Goal: Navigation & Orientation: Understand site structure

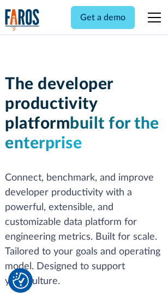
scroll to position [165, 0]
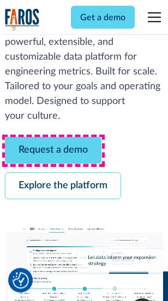
click at [54, 151] on link "Request a demo" at bounding box center [53, 150] width 97 height 27
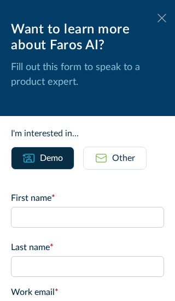
click at [157, 18] on icon at bounding box center [161, 18] width 9 height 8
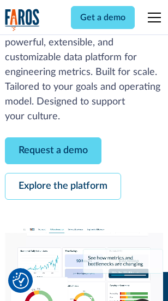
scroll to position [200, 0]
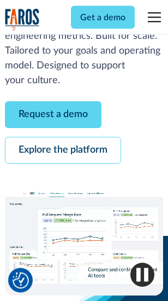
click at [63, 151] on link "Explore the platform" at bounding box center [63, 150] width 116 height 27
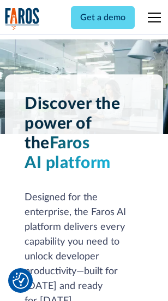
scroll to position [8335, 0]
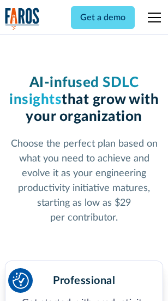
scroll to position [1738, 0]
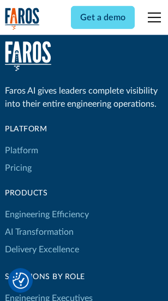
click at [21, 150] on link "Platform" at bounding box center [21, 150] width 33 height 17
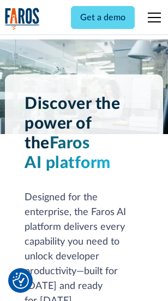
scroll to position [8687, 0]
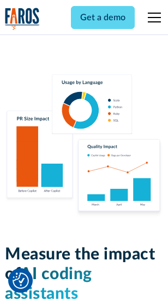
scroll to position [6832, 0]
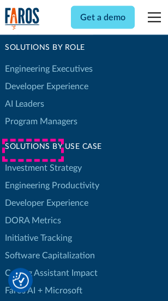
click at [33, 212] on link "DORA Metrics" at bounding box center [33, 220] width 56 height 17
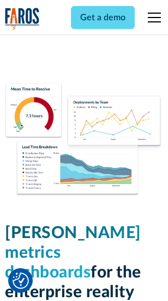
scroll to position [4846, 0]
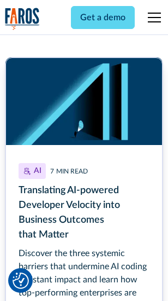
scroll to position [4903, 0]
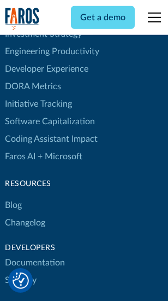
click at [25, 214] on link "Changelog" at bounding box center [25, 222] width 40 height 17
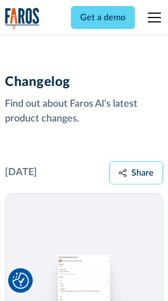
scroll to position [13415, 0]
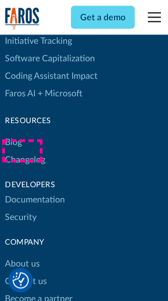
click at [22, 255] on link "About us" at bounding box center [22, 263] width 35 height 17
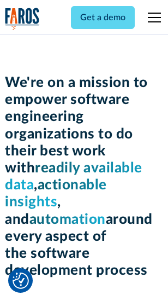
scroll to position [3787, 0]
